Goal: Task Accomplishment & Management: Manage account settings

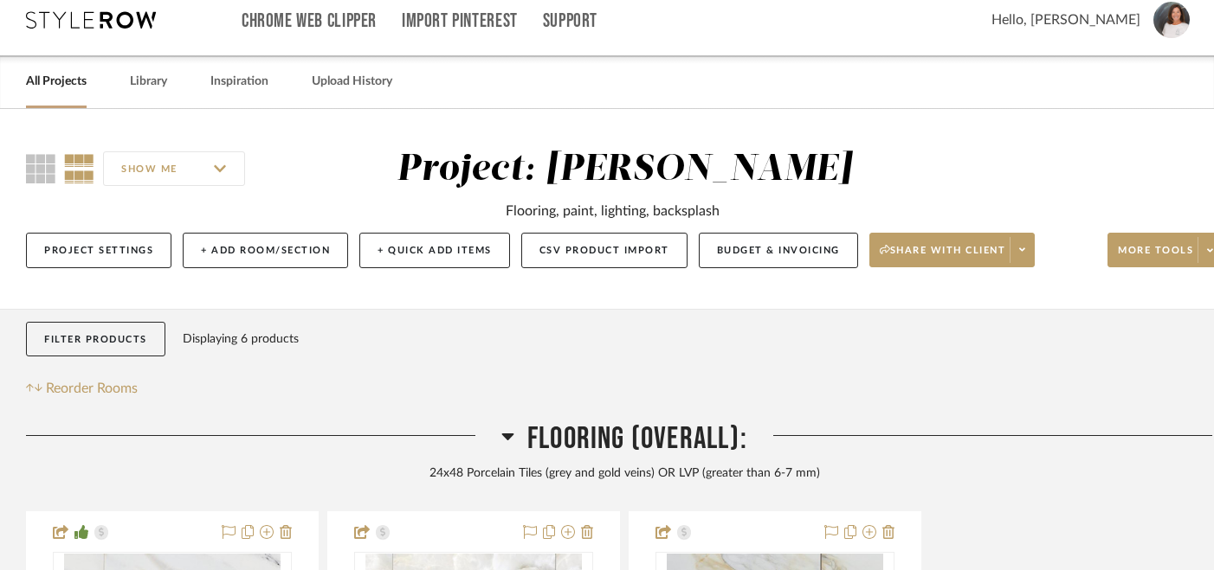
scroll to position [15, 0]
click at [990, 259] on span "Share with client" at bounding box center [943, 258] width 126 height 26
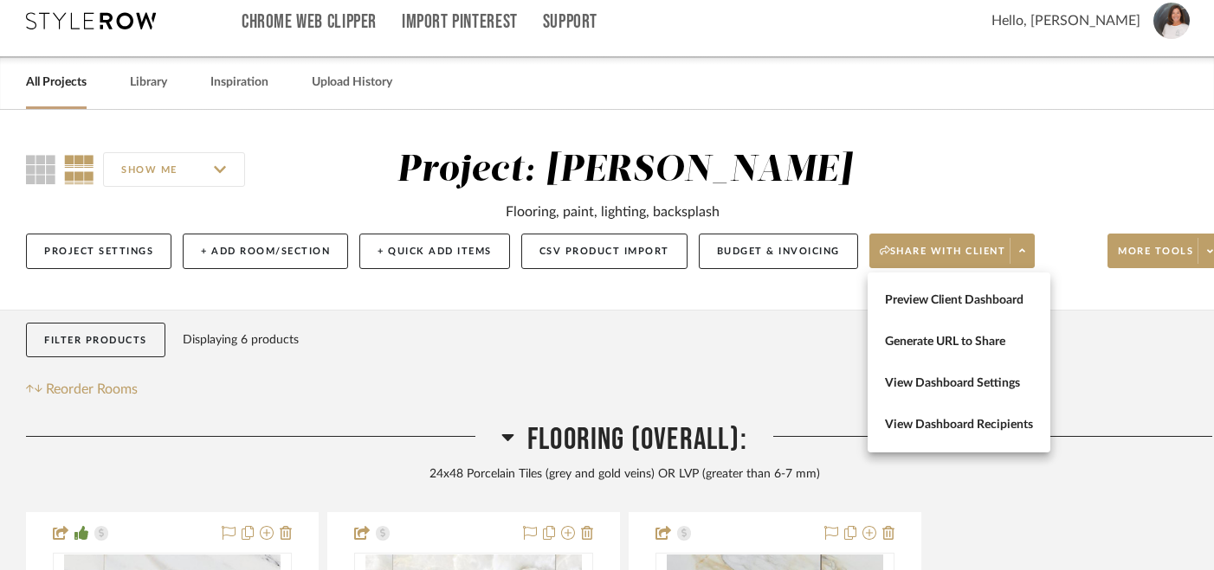
click at [1170, 251] on div at bounding box center [607, 285] width 1214 height 570
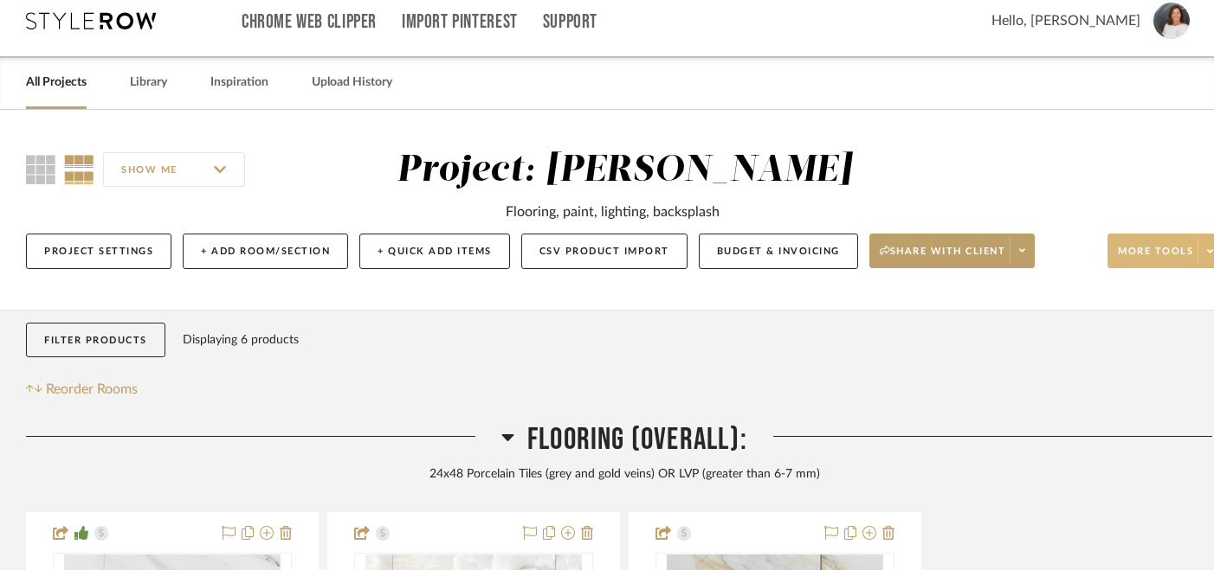
click at [1189, 256] on span "More tools" at bounding box center [1155, 258] width 75 height 26
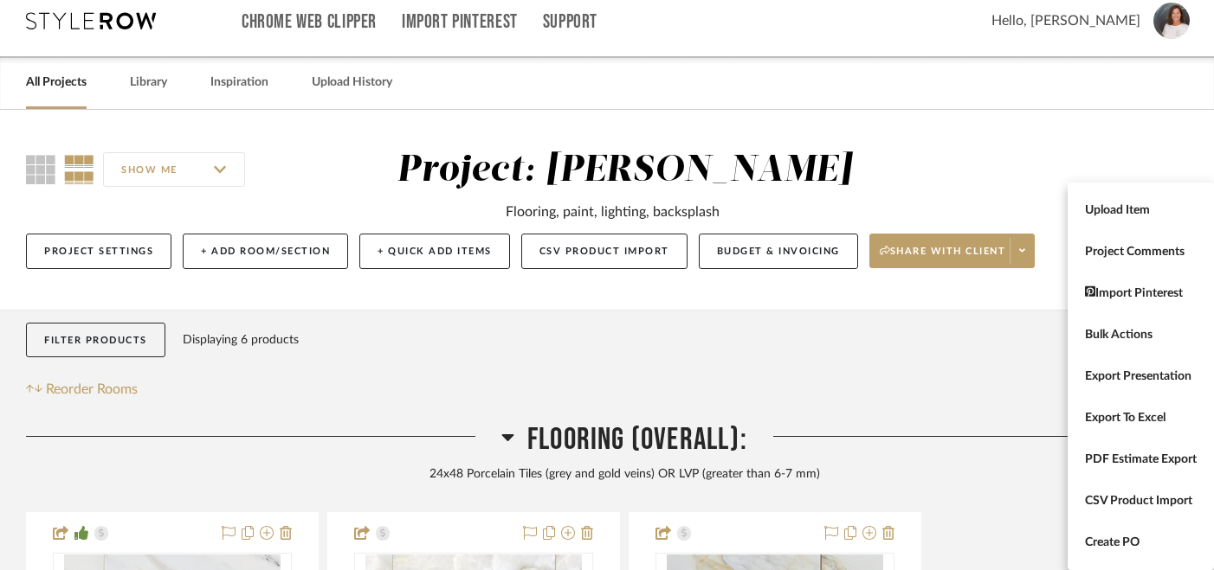
click at [998, 257] on div at bounding box center [607, 285] width 1214 height 570
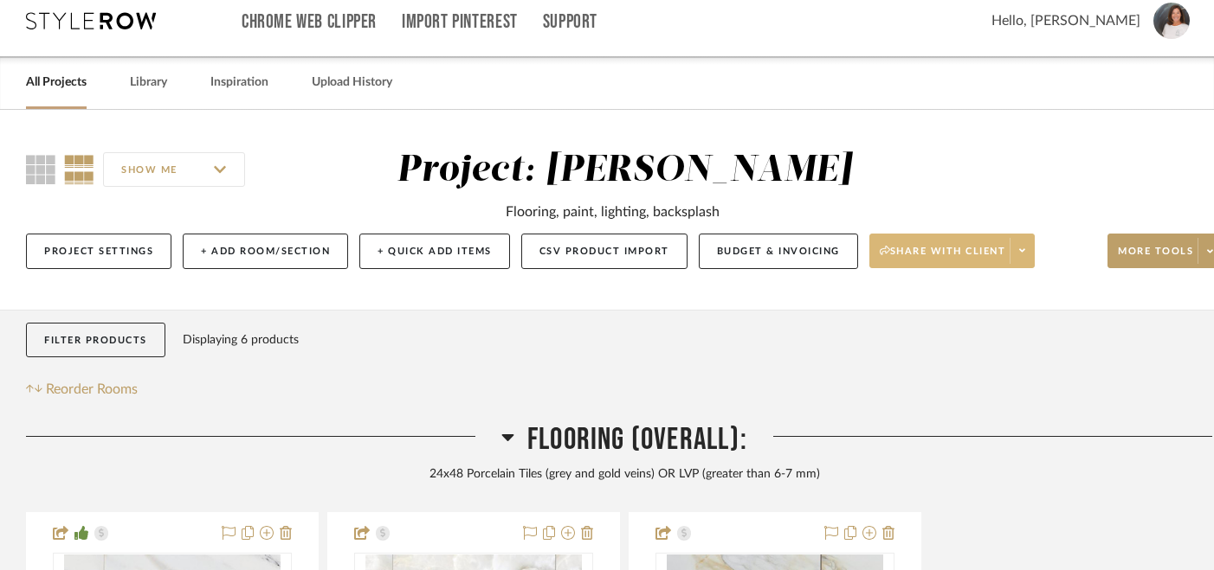
click at [1022, 259] on span at bounding box center [1021, 251] width 24 height 26
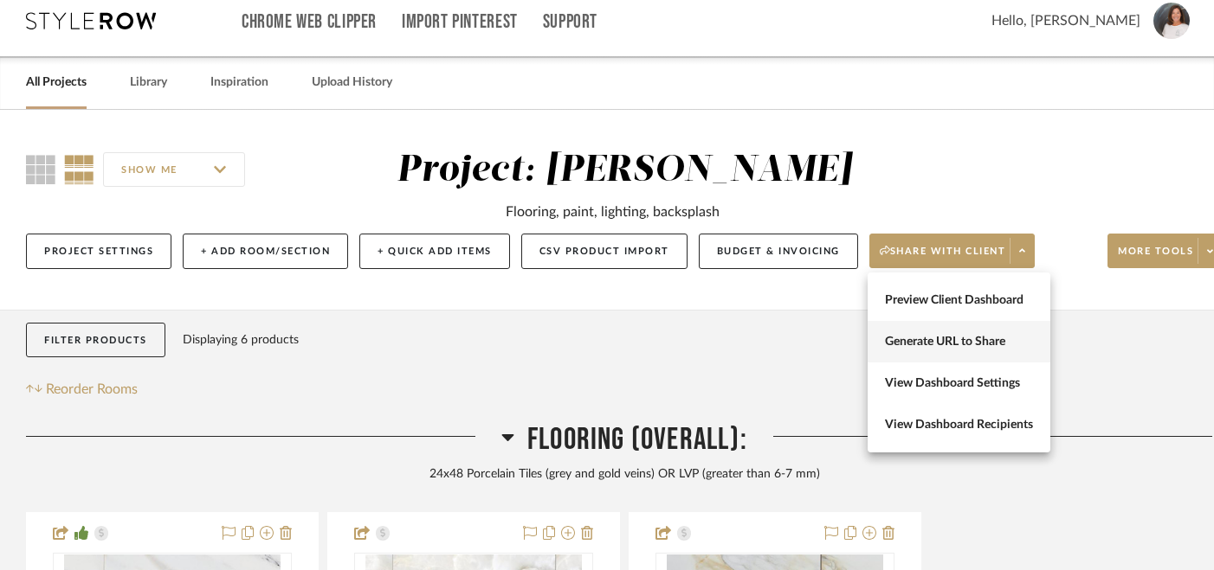
click at [952, 344] on span "Generate URL to Share" at bounding box center [959, 342] width 148 height 15
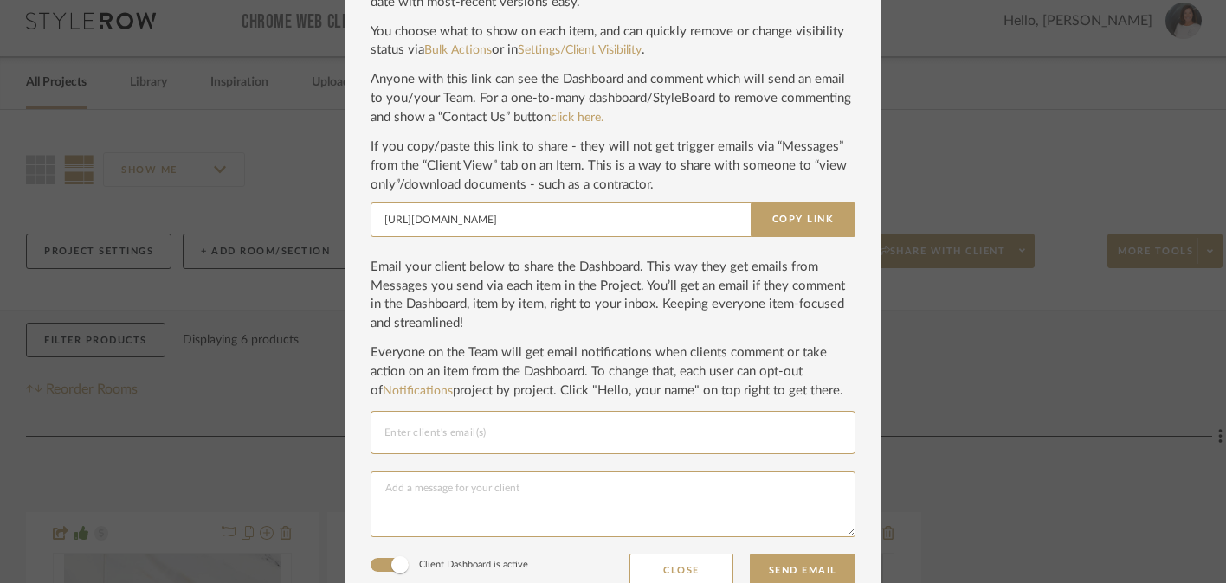
scroll to position [155, 0]
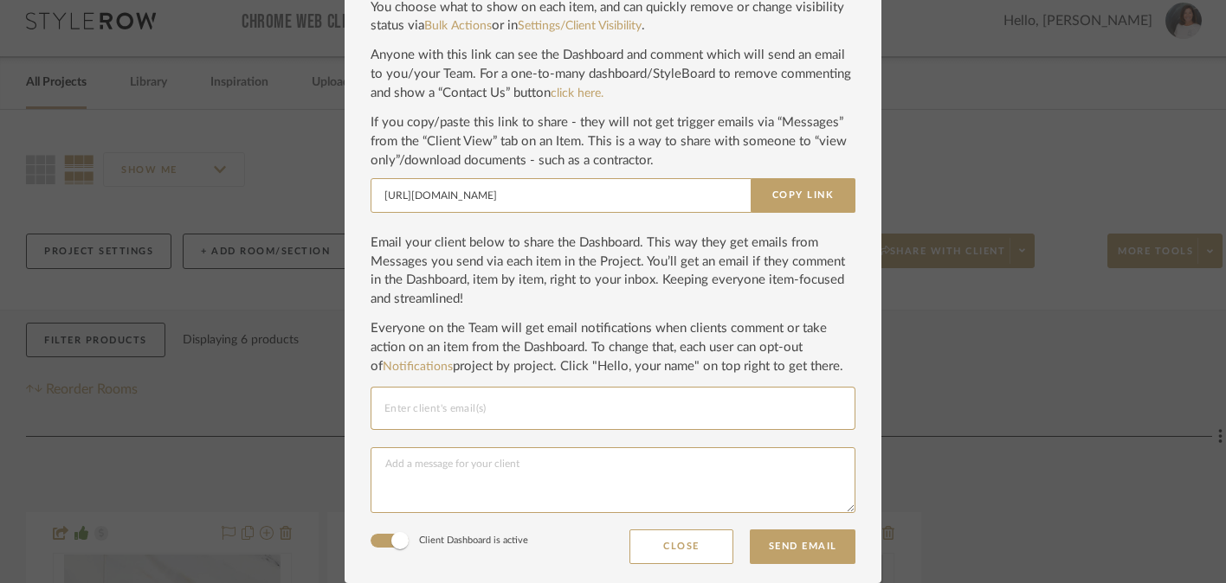
click at [701, 412] on input "Email selection" at bounding box center [612, 408] width 457 height 21
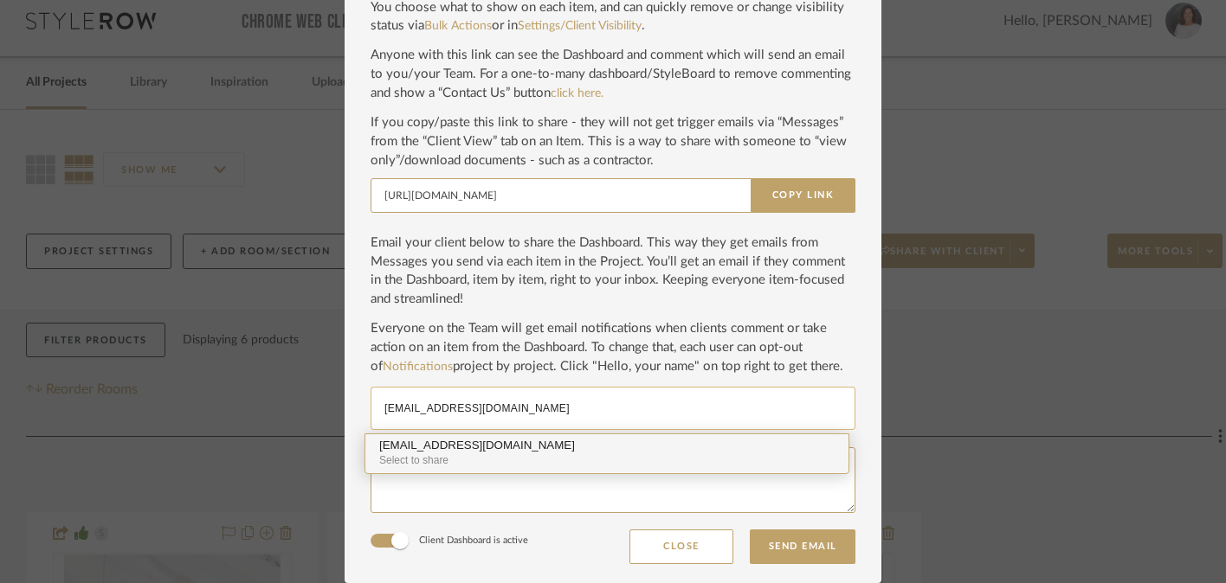
type input "fm214b@aol.com"
click at [693, 456] on div "Select to share" at bounding box center [606, 461] width 455 height 16
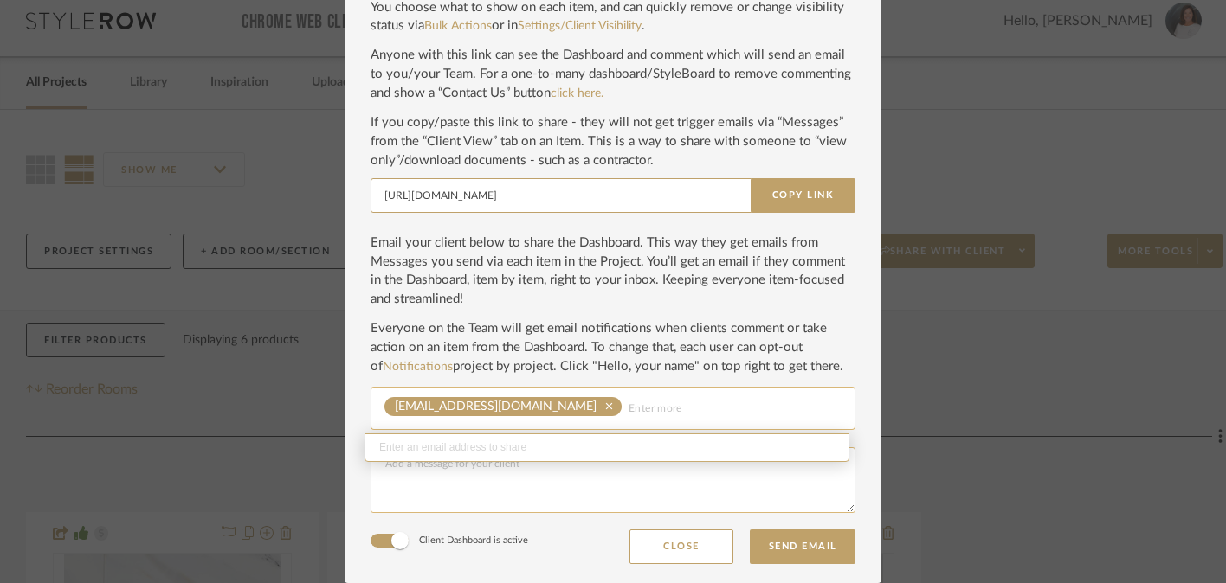
click at [623, 492] on textarea at bounding box center [613, 481] width 485 height 66
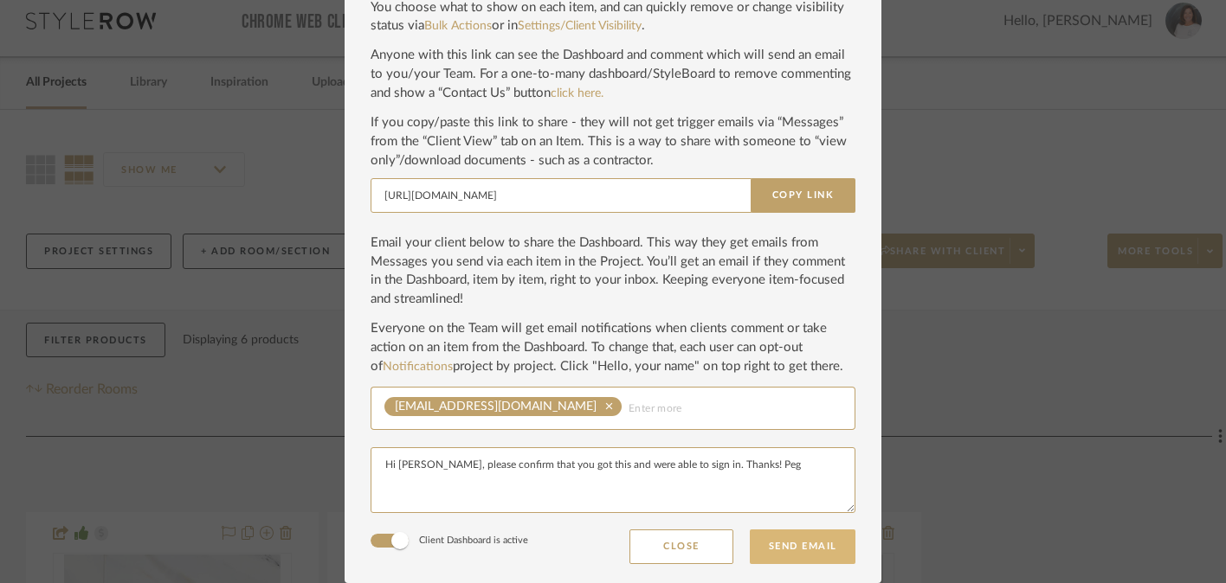
type textarea "Hi Bessy, please confirm that you got this and were able to sign in. Thanks! Peg"
click at [809, 545] on button "Send Email" at bounding box center [803, 547] width 106 height 35
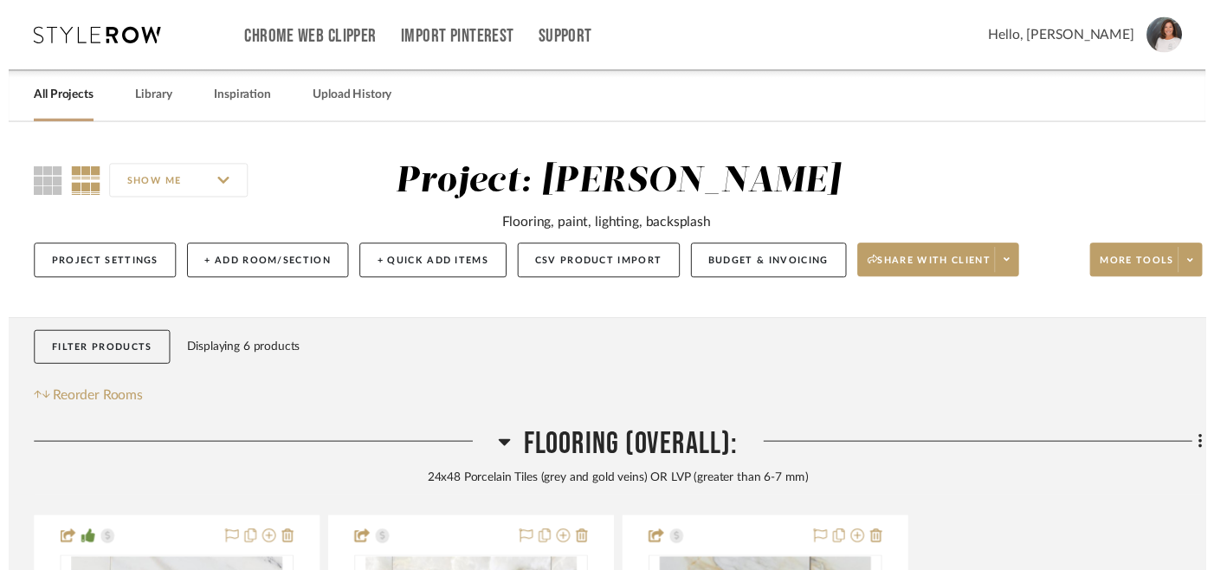
scroll to position [15, 0]
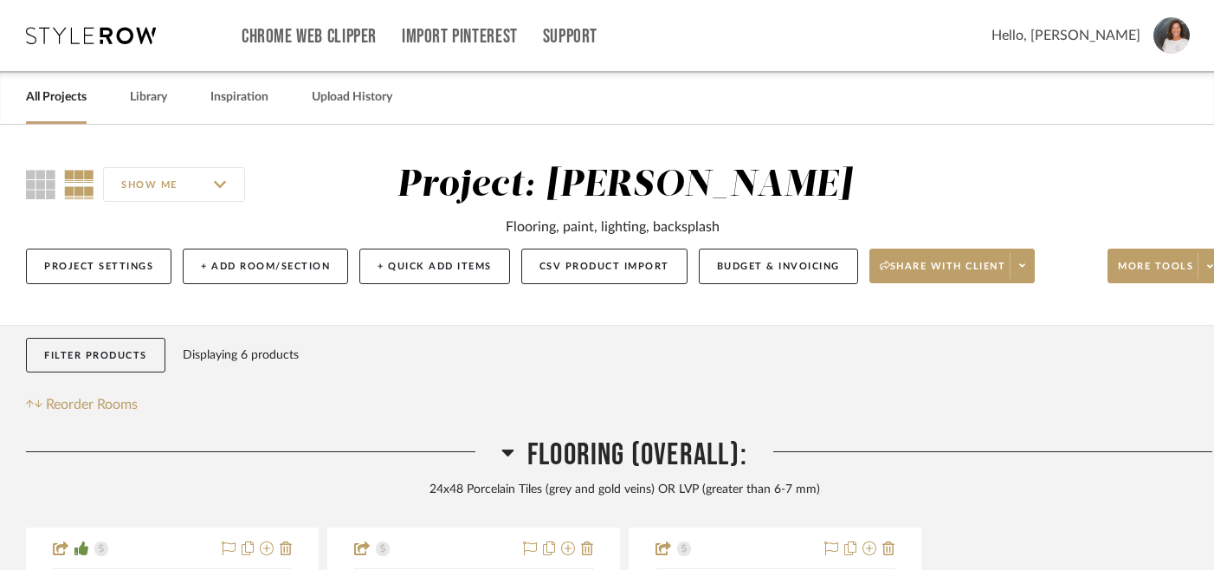
click at [61, 93] on link "All Projects" at bounding box center [56, 97] width 61 height 23
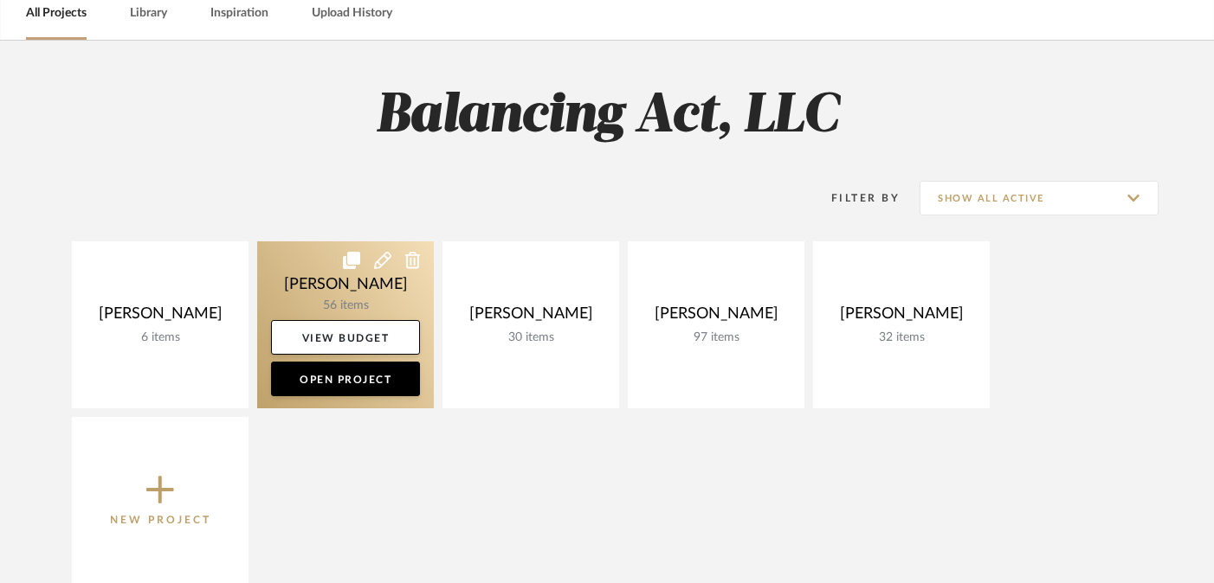
scroll to position [89, 0]
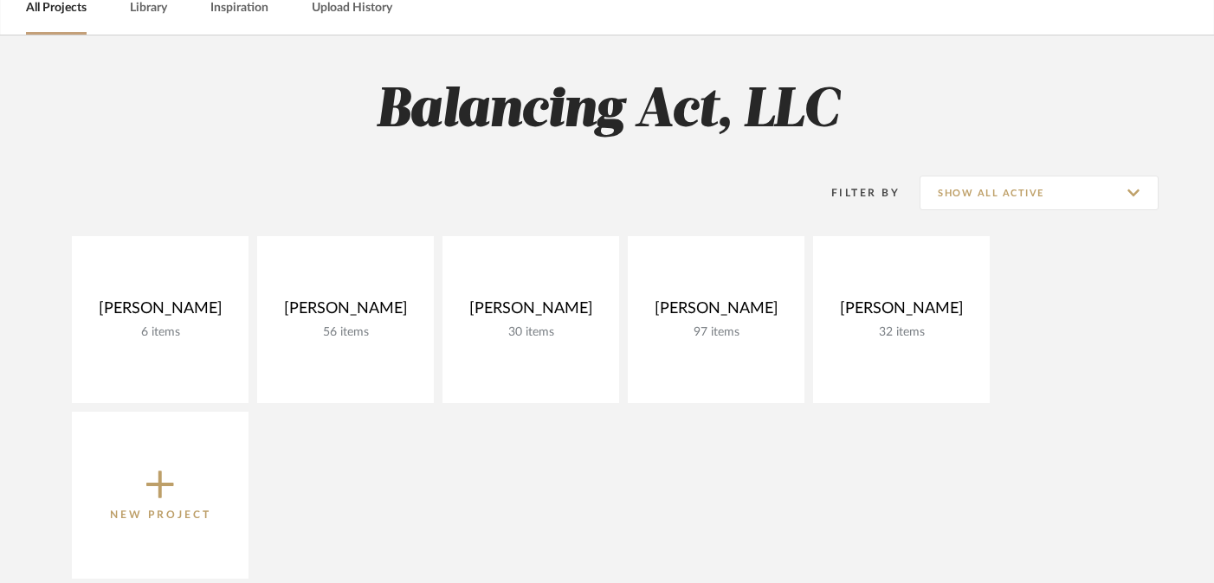
click at [161, 480] on icon at bounding box center [160, 486] width 28 height 28
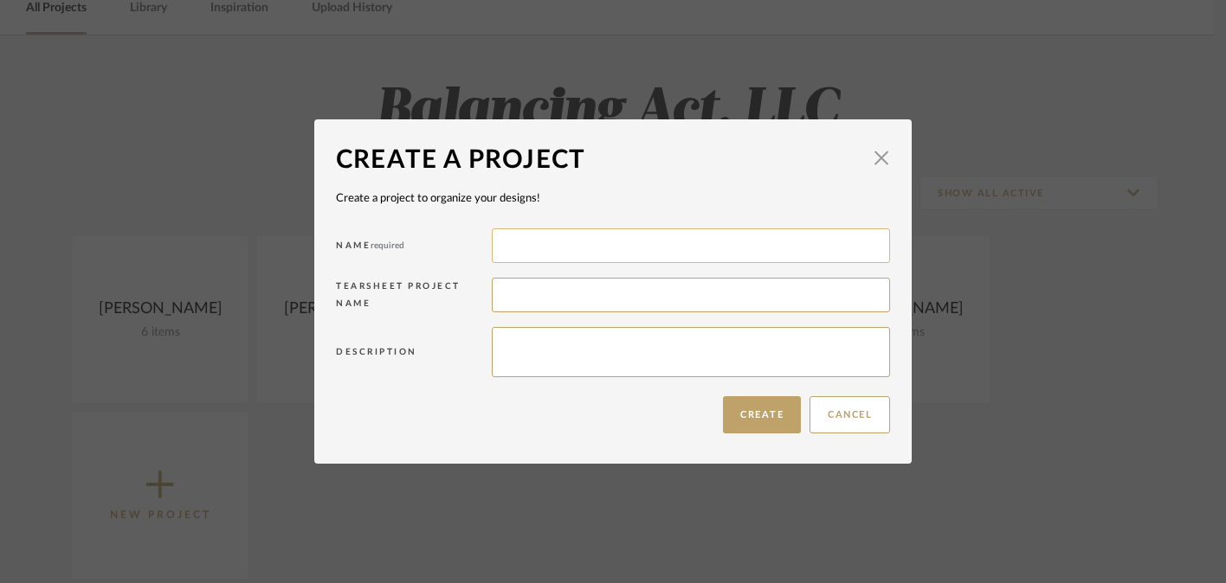
click at [539, 251] on input at bounding box center [691, 246] width 398 height 35
type input "Mike Hennessy"
click at [564, 300] on input at bounding box center [691, 295] width 398 height 35
type input "Hennessy Renovation + Furnishings"
click at [702, 362] on textarea at bounding box center [691, 352] width 398 height 50
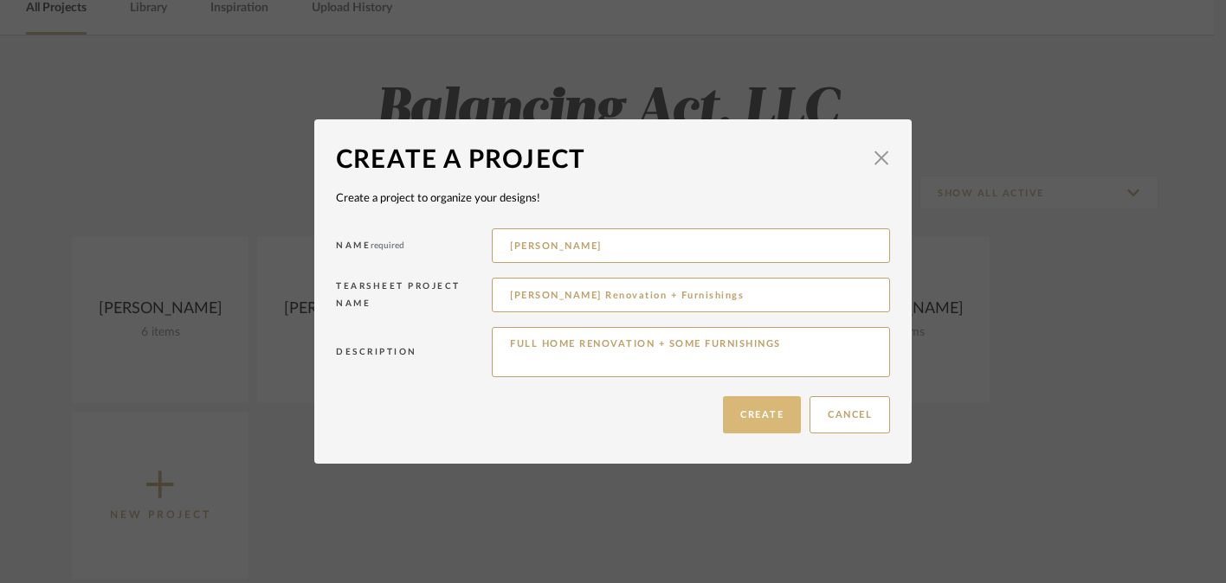
type textarea "FULL HOME RENOVATION + SOME FURNISHINGS"
click at [770, 422] on button "Create" at bounding box center [762, 414] width 78 height 37
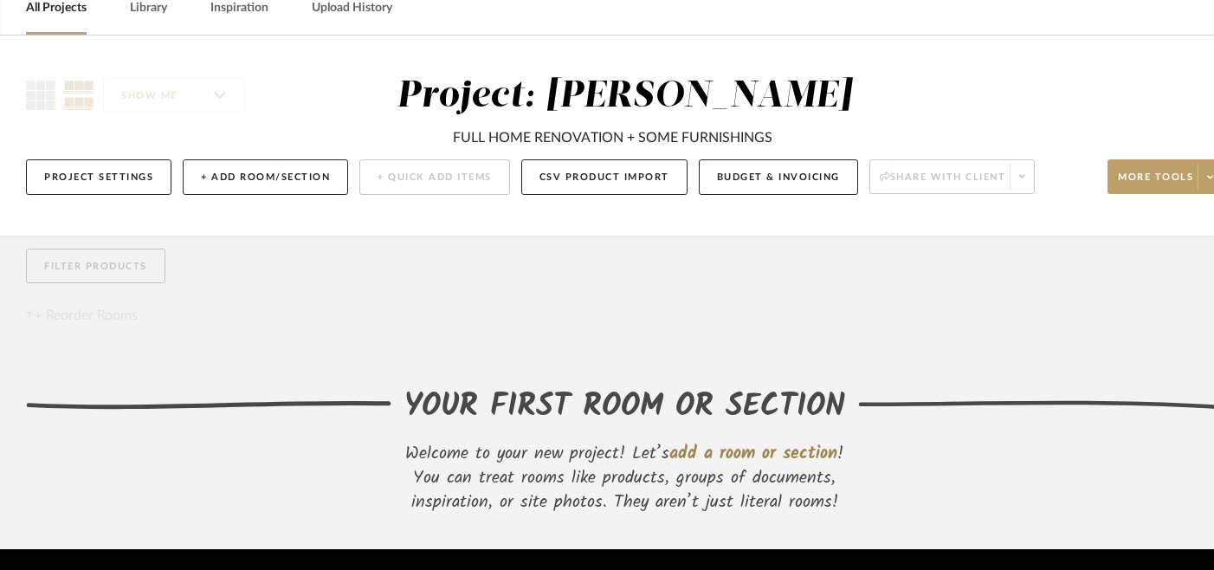
scroll to position [87, 0]
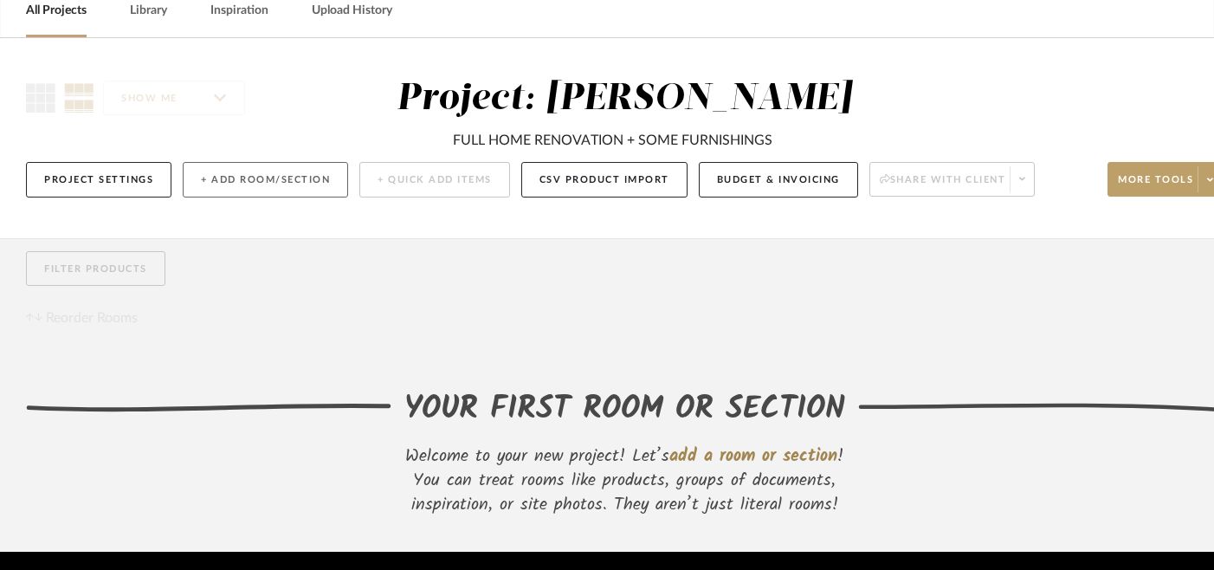
click at [263, 181] on button "+ Add Room/Section" at bounding box center [265, 179] width 165 height 35
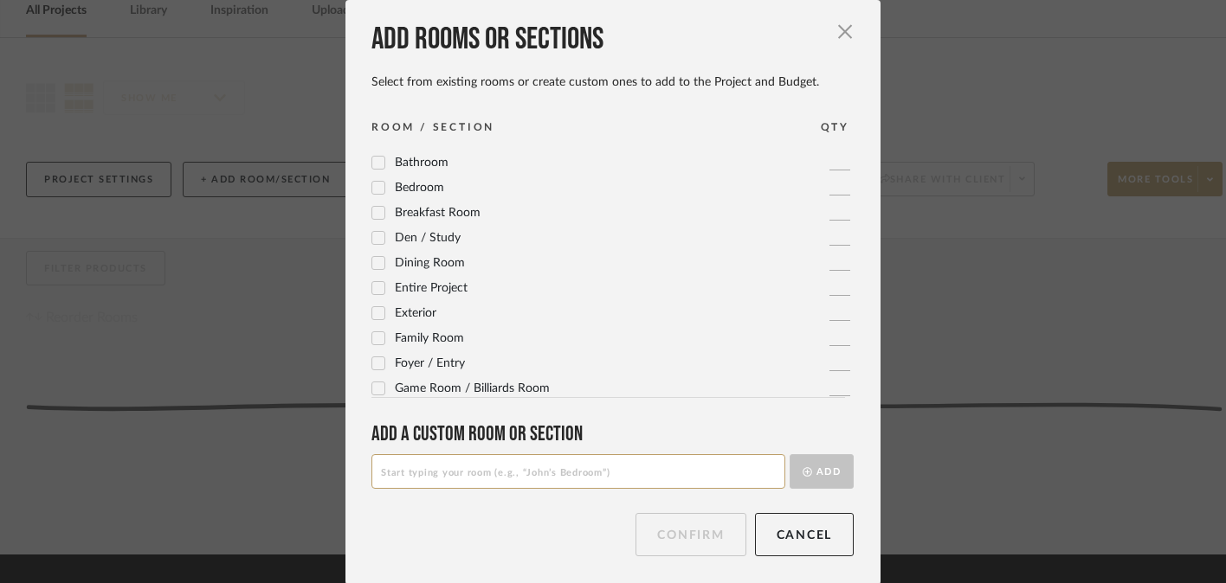
scroll to position [10, 0]
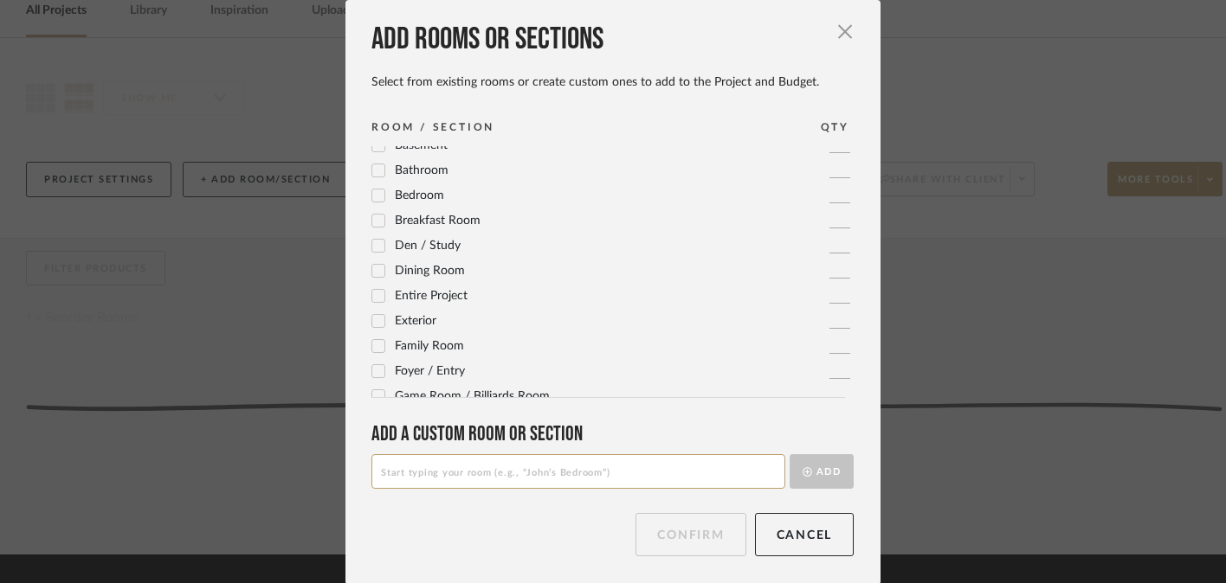
click at [461, 477] on input at bounding box center [578, 471] width 414 height 35
type input "G"
type input "General | Overall"
click at [815, 475] on button "Add" at bounding box center [821, 471] width 64 height 35
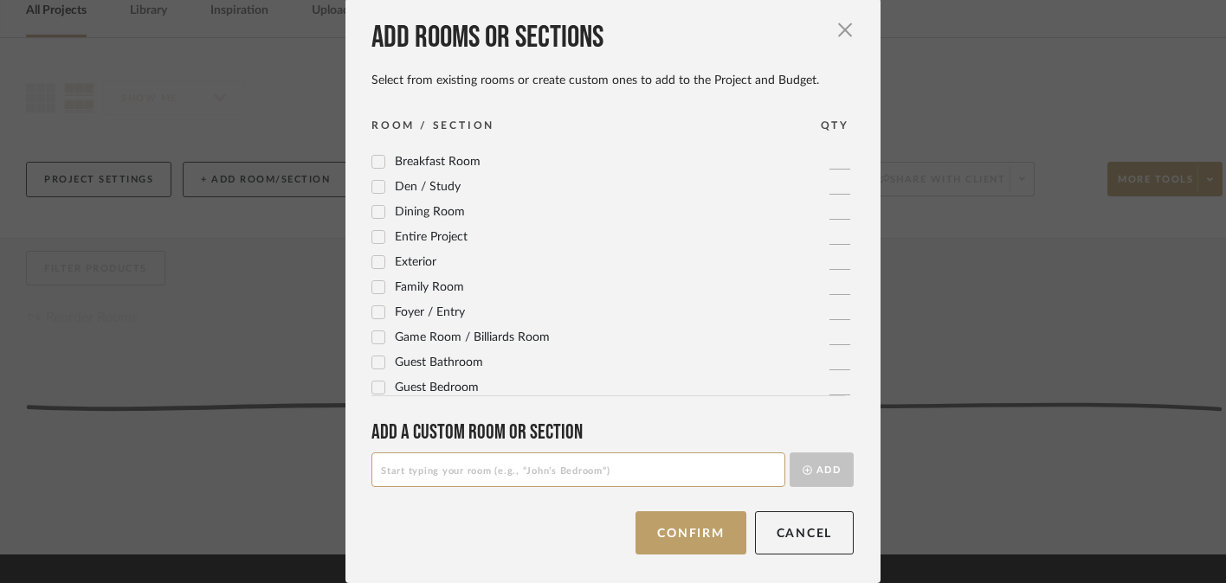
scroll to position [101, 0]
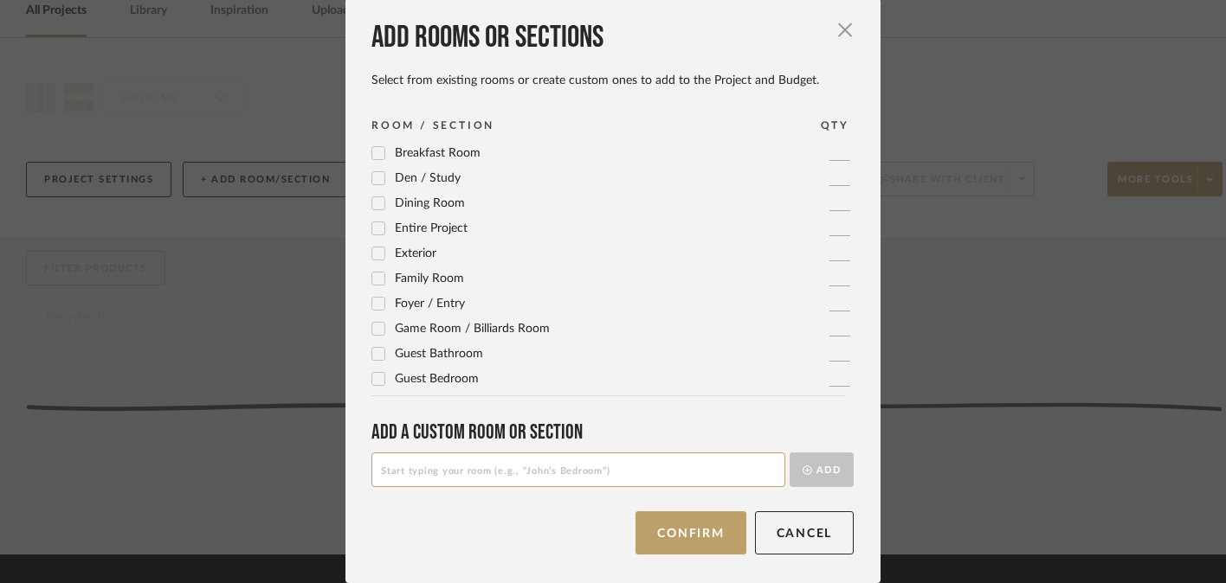
click at [372, 304] on icon at bounding box center [378, 304] width 12 height 12
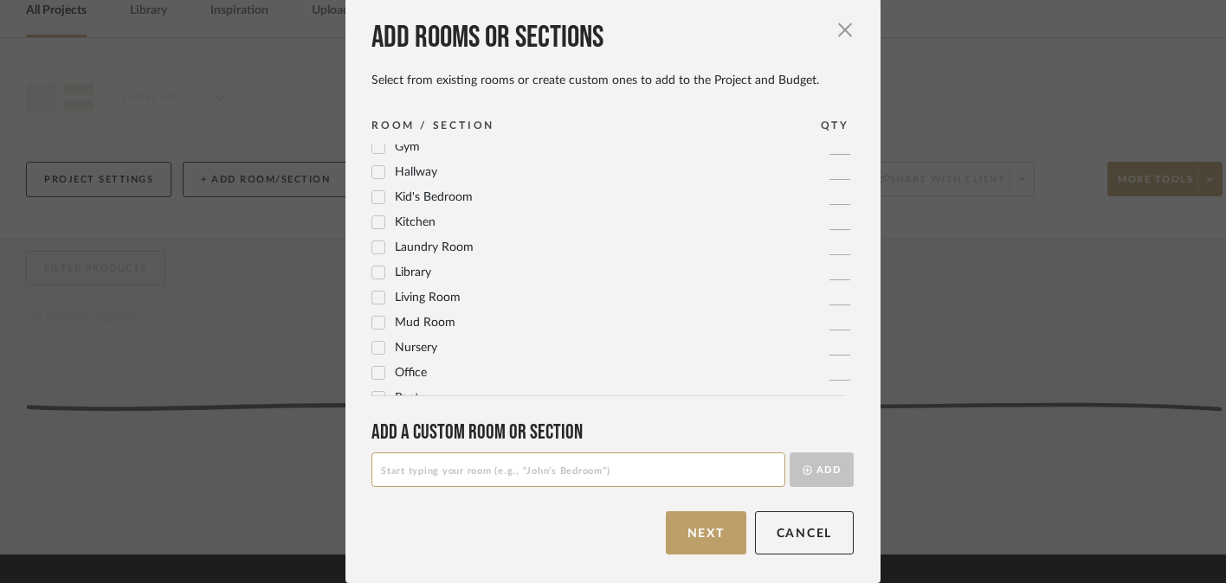
scroll to position [411, 0]
click at [373, 295] on icon at bounding box center [378, 296] width 11 height 9
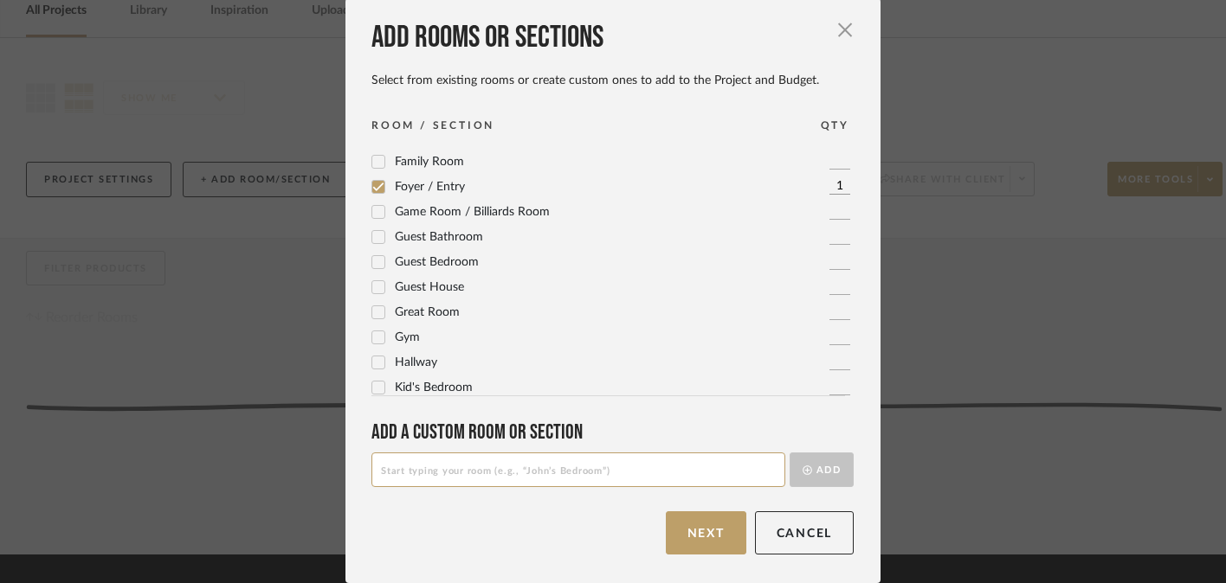
scroll to position [203, 0]
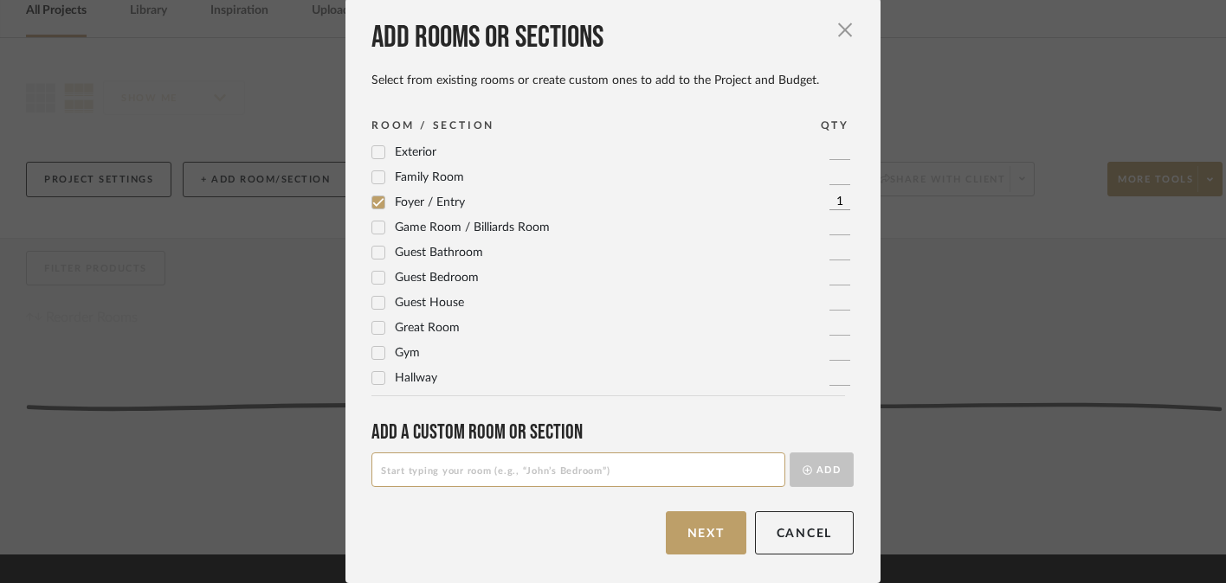
click at [375, 179] on icon at bounding box center [378, 177] width 12 height 12
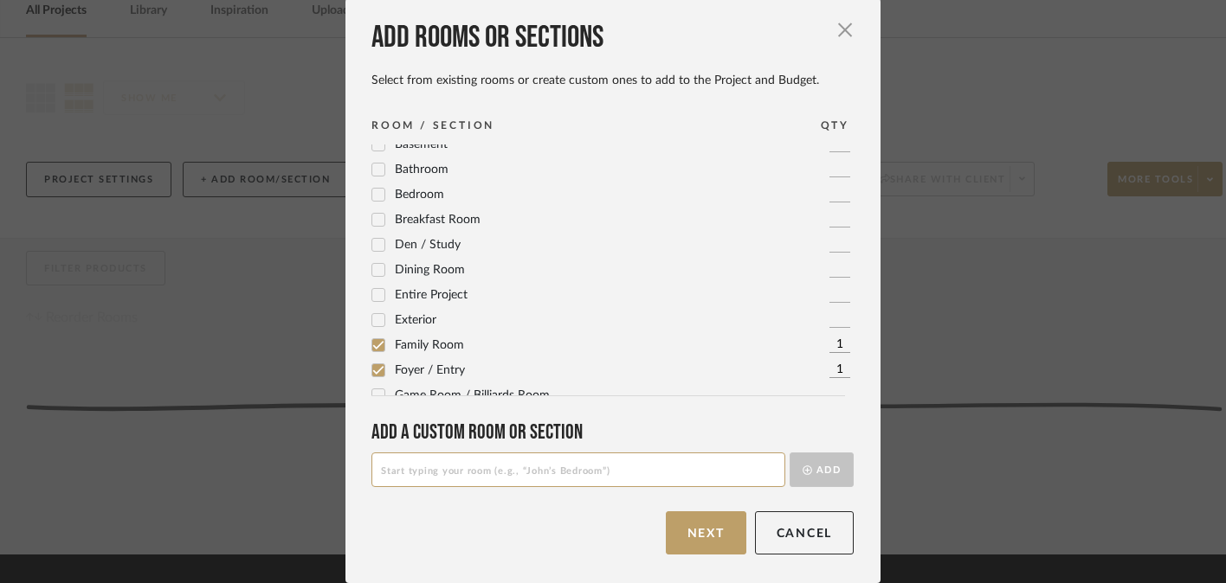
scroll to position [0, 0]
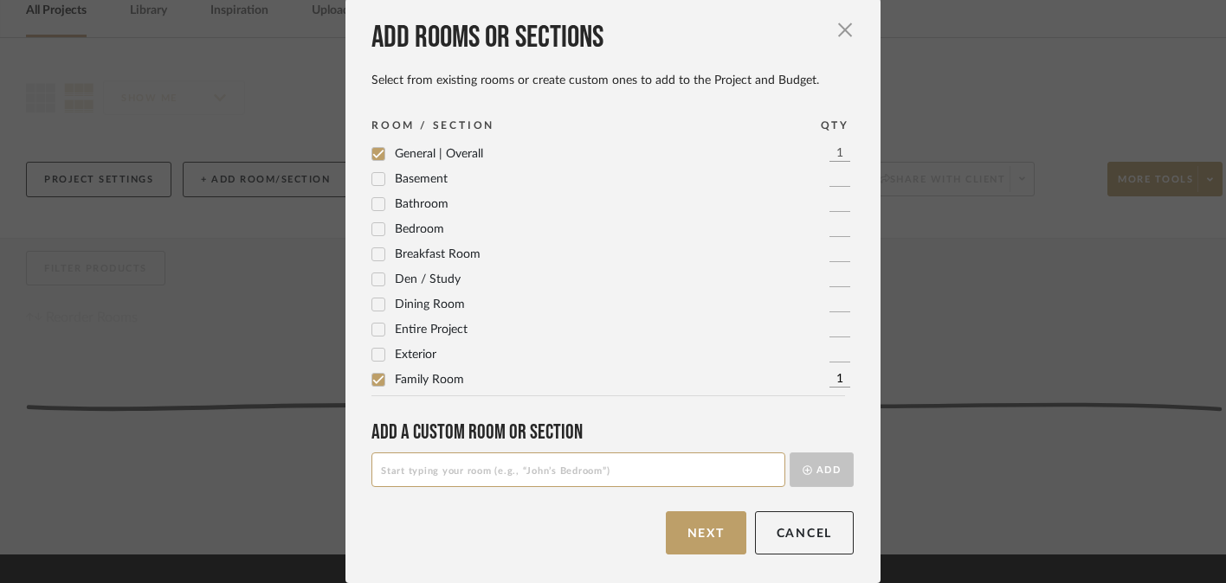
click at [372, 303] on icon at bounding box center [378, 305] width 12 height 12
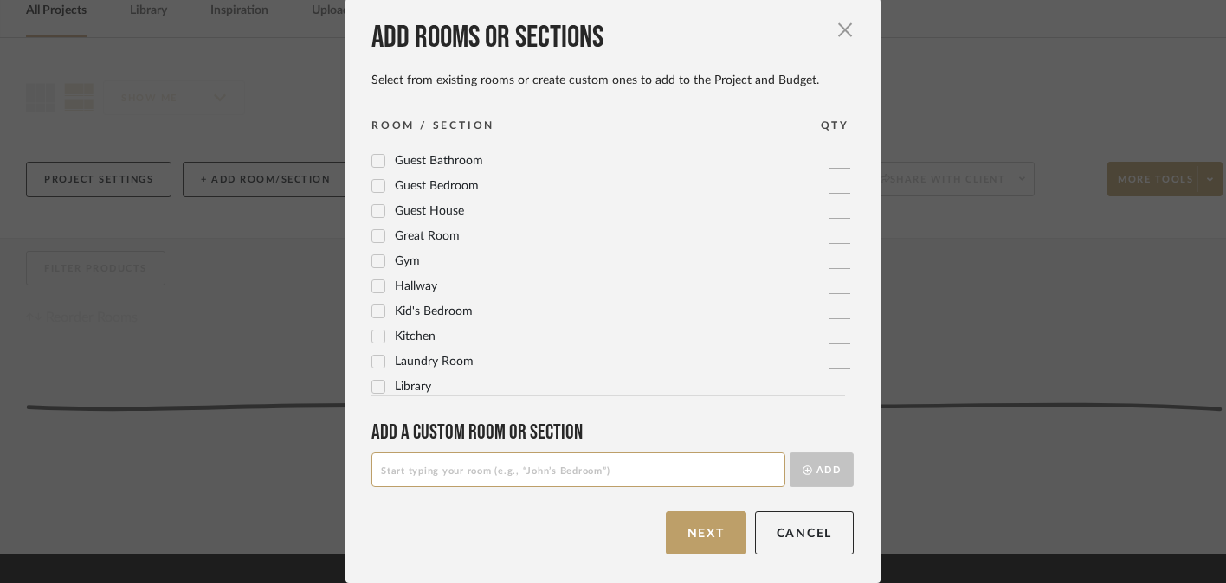
click at [373, 338] on icon at bounding box center [378, 337] width 12 height 12
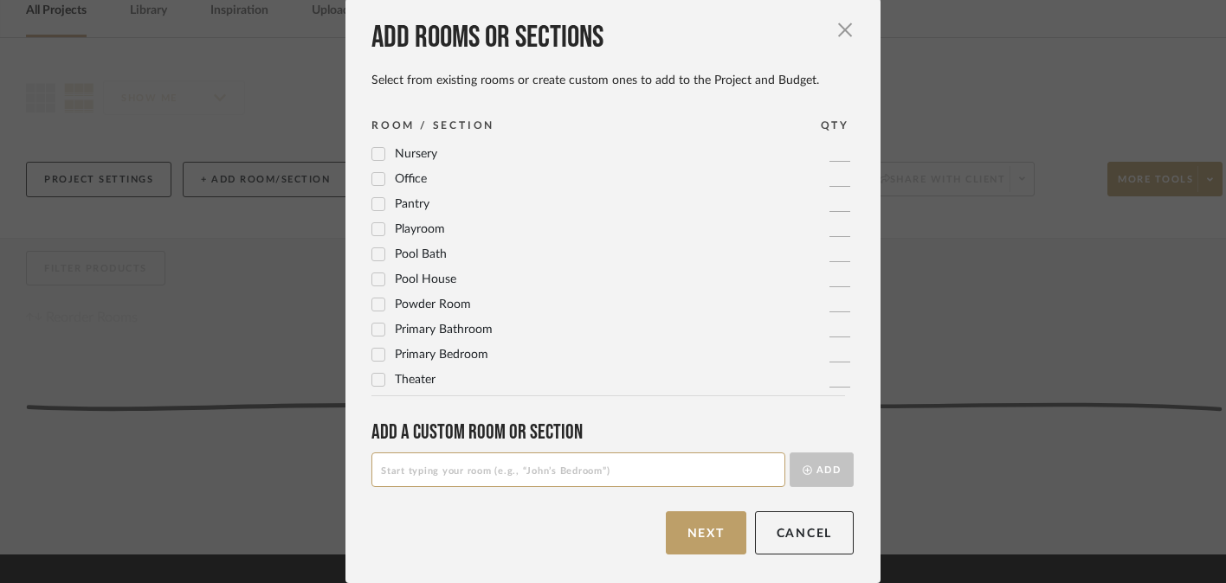
click at [377, 352] on icon at bounding box center [378, 355] width 11 height 9
click at [373, 330] on icon at bounding box center [378, 330] width 11 height 9
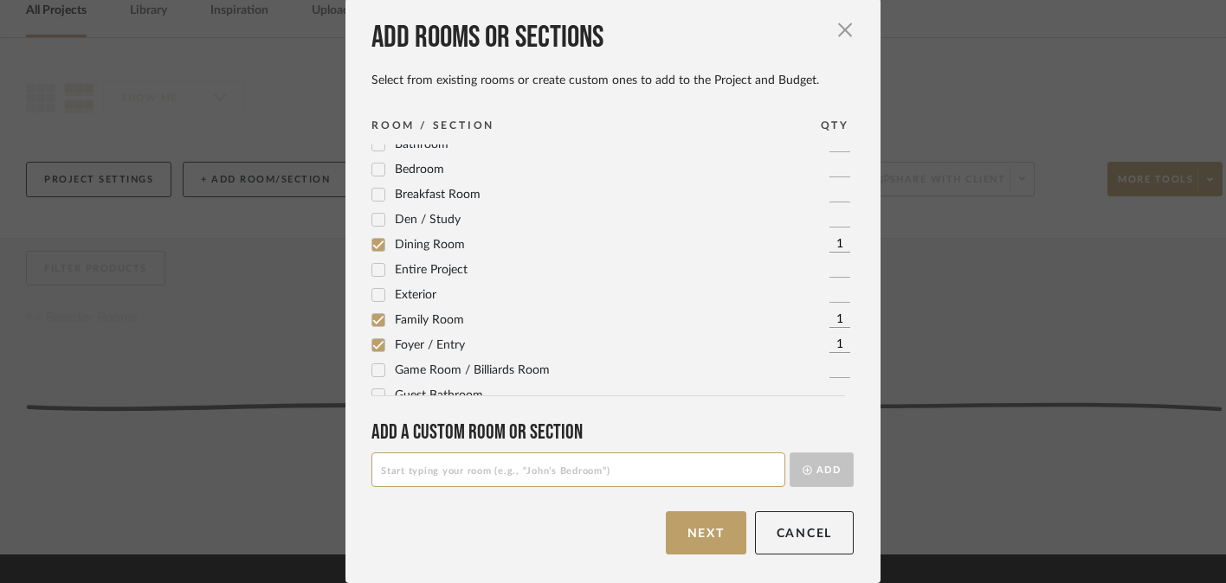
scroll to position [58, 0]
click at [372, 293] on icon at bounding box center [378, 297] width 12 height 12
click at [705, 532] on button "Next" at bounding box center [706, 533] width 81 height 43
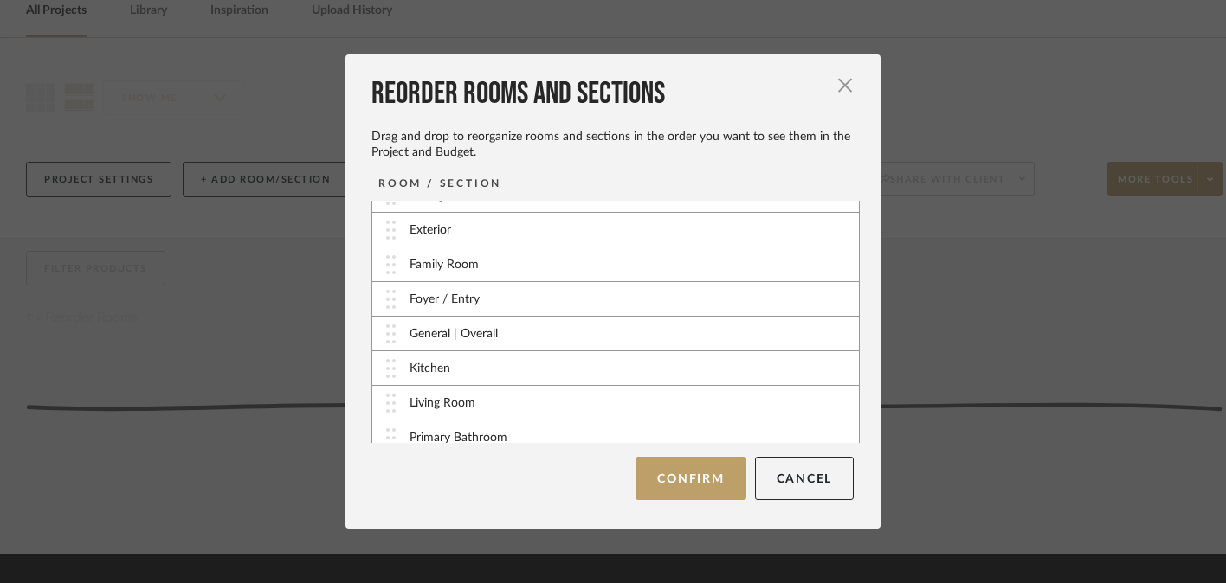
scroll to position [0, 0]
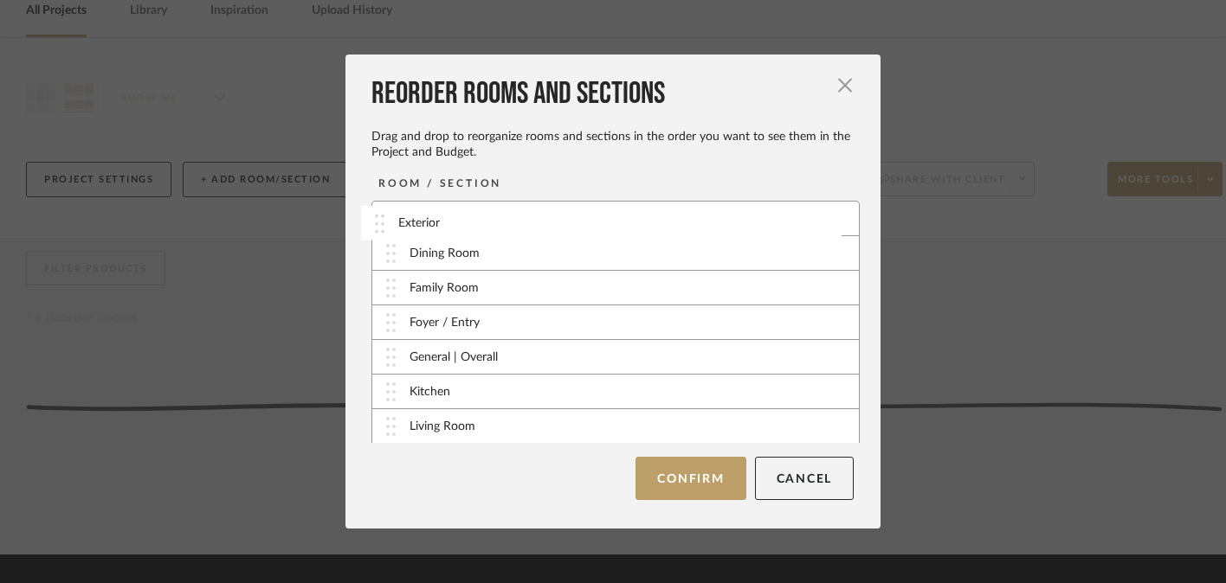
drag, startPoint x: 383, startPoint y: 248, endPoint x: 377, endPoint y: 218, distance: 30.7
drag, startPoint x: 384, startPoint y: 355, endPoint x: 389, endPoint y: 247, distance: 108.3
drag, startPoint x: 381, startPoint y: 363, endPoint x: 383, endPoint y: 293, distance: 70.2
drag, startPoint x: 383, startPoint y: 395, endPoint x: 389, endPoint y: 318, distance: 77.2
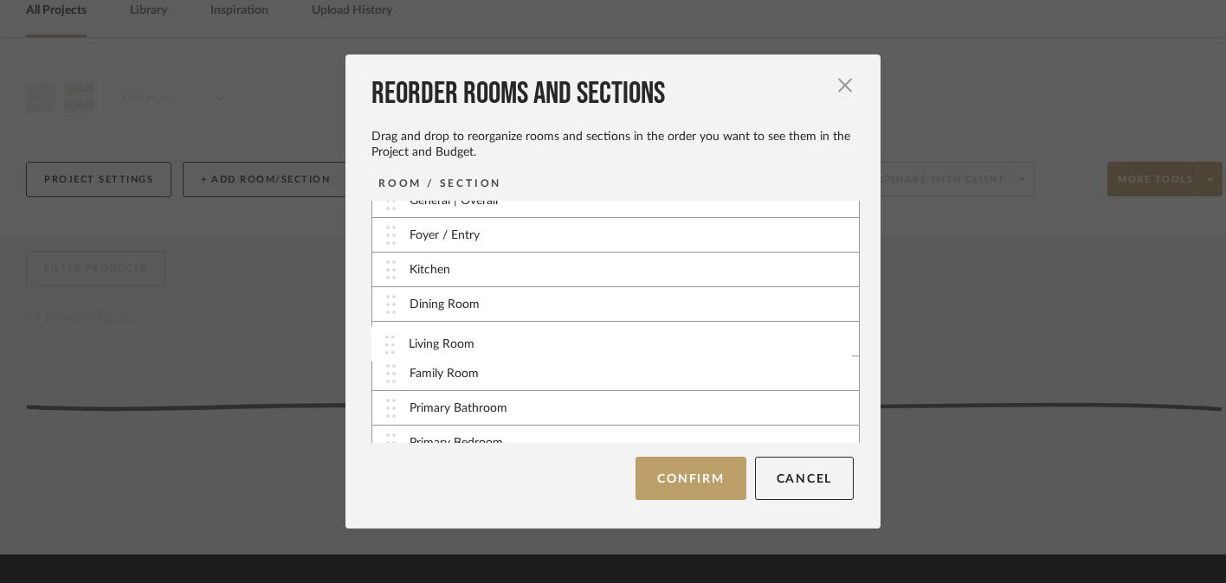
drag, startPoint x: 386, startPoint y: 403, endPoint x: 391, endPoint y: 350, distance: 53.9
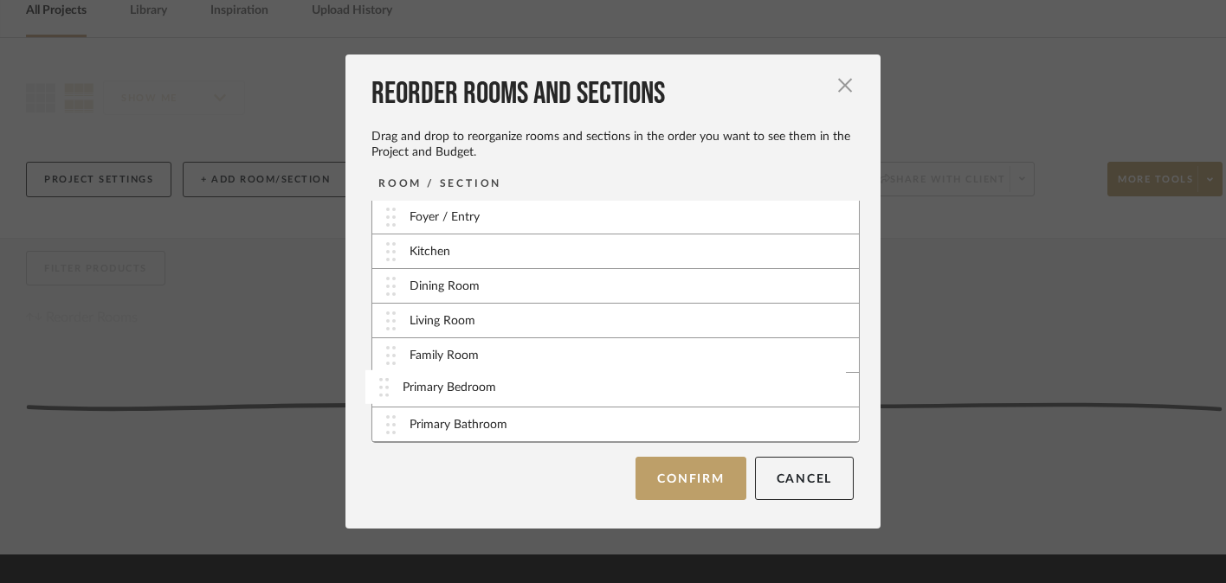
drag, startPoint x: 385, startPoint y: 431, endPoint x: 384, endPoint y: 393, distance: 38.1
click at [693, 476] on button "Confirm" at bounding box center [690, 478] width 110 height 43
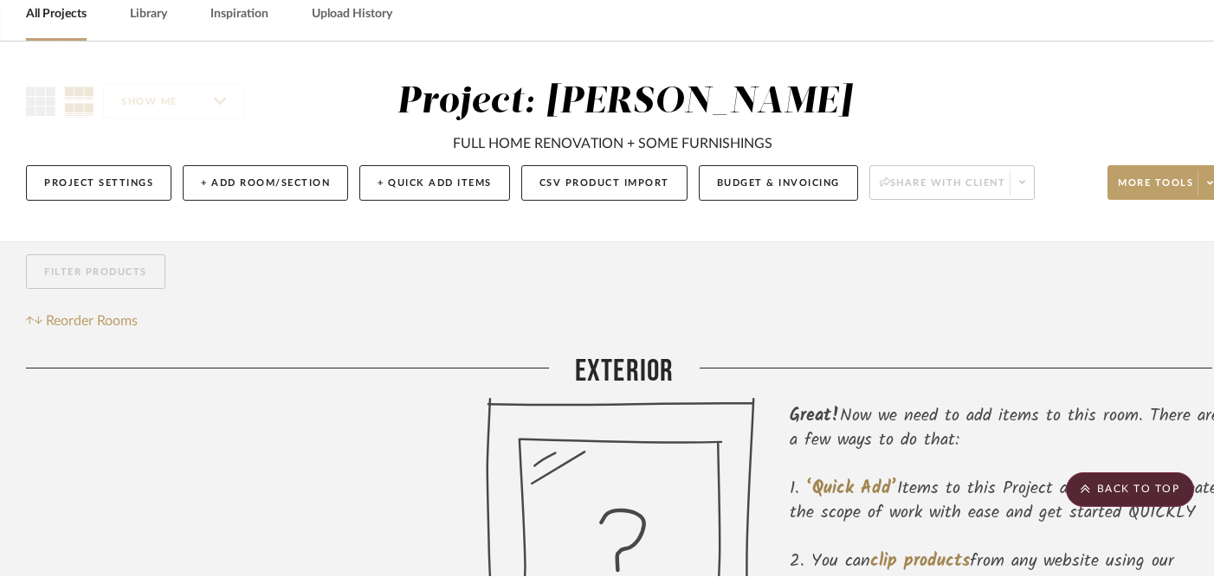
scroll to position [0, 0]
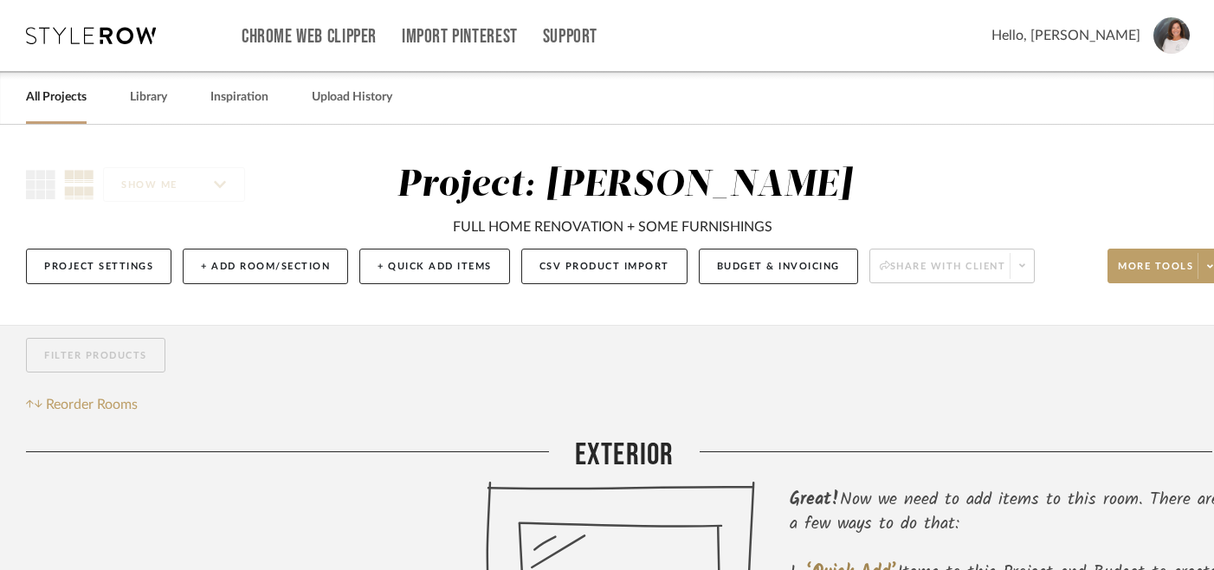
click at [49, 98] on link "All Projects" at bounding box center [56, 97] width 61 height 23
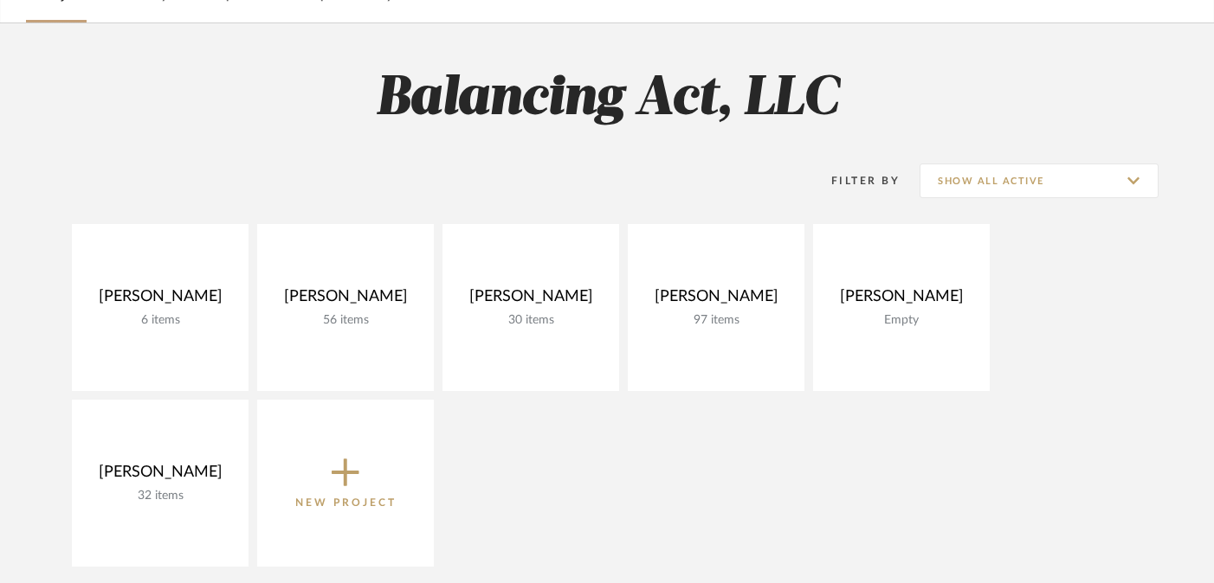
scroll to position [103, 0]
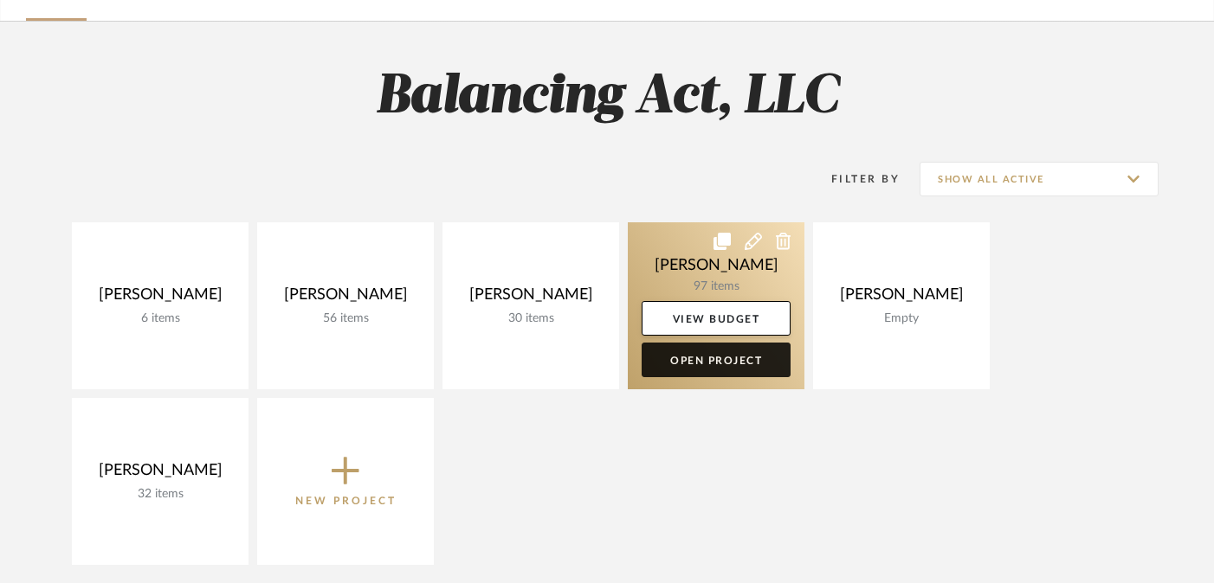
click at [699, 356] on link "Open Project" at bounding box center [715, 360] width 149 height 35
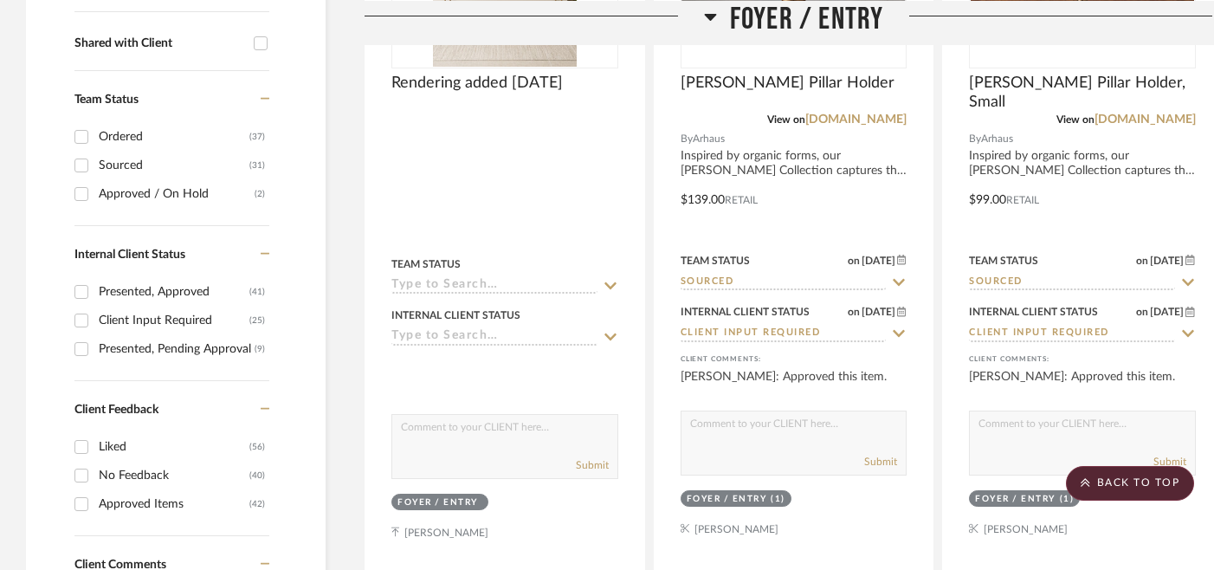
scroll to position [666, 0]
